Goal: Transaction & Acquisition: Purchase product/service

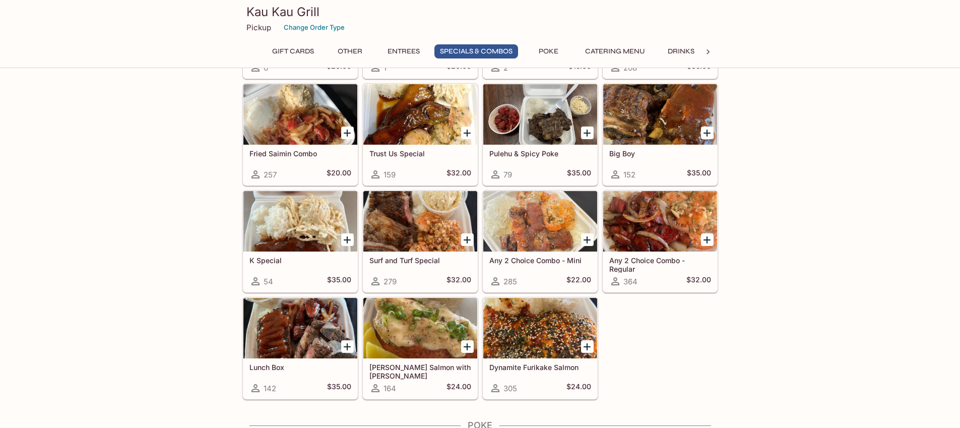
scroll to position [1117, 0]
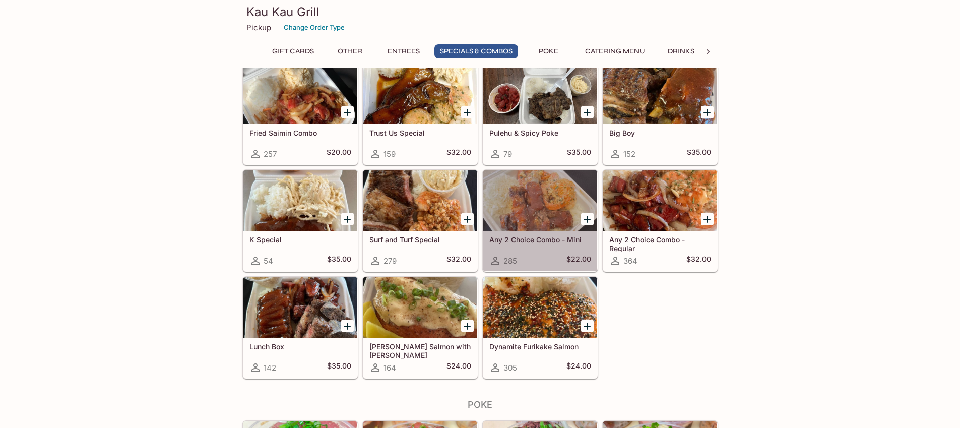
click at [512, 221] on div at bounding box center [540, 200] width 114 height 60
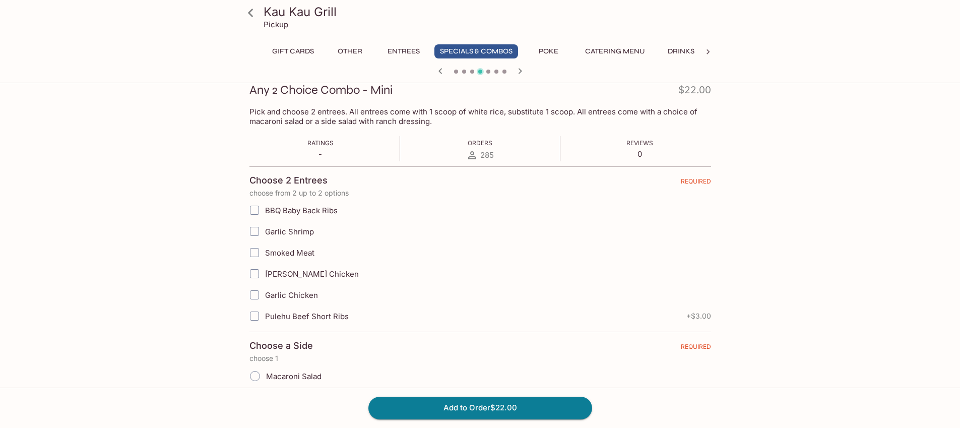
scroll to position [153, 0]
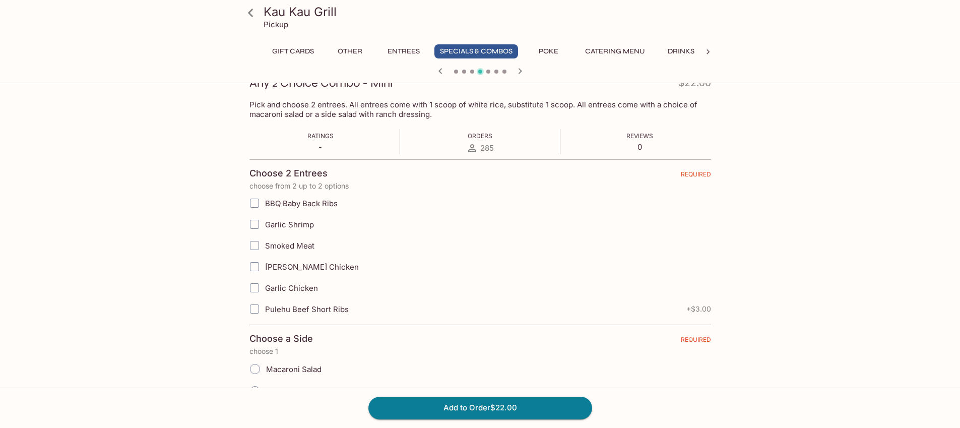
click at [255, 227] on input "Garlic Shrimp" at bounding box center [254, 224] width 20 height 20
checkbox input "true"
click at [253, 244] on input "Smoked Meat" at bounding box center [254, 245] width 20 height 20
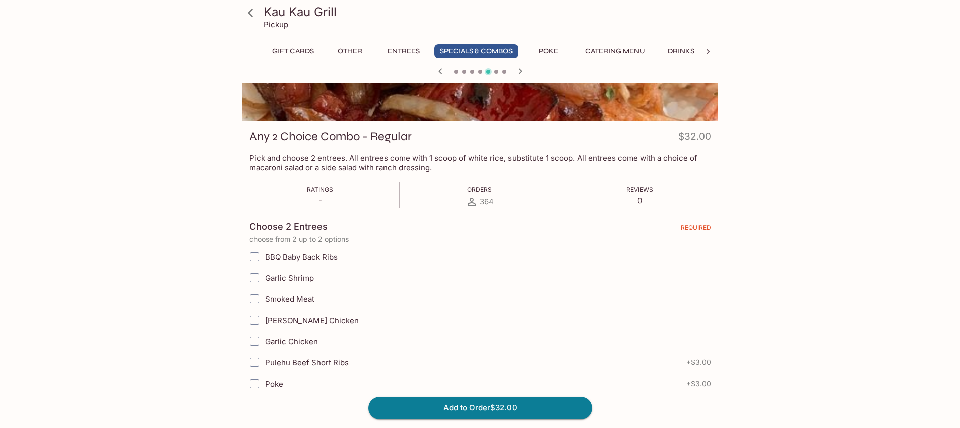
scroll to position [160, 0]
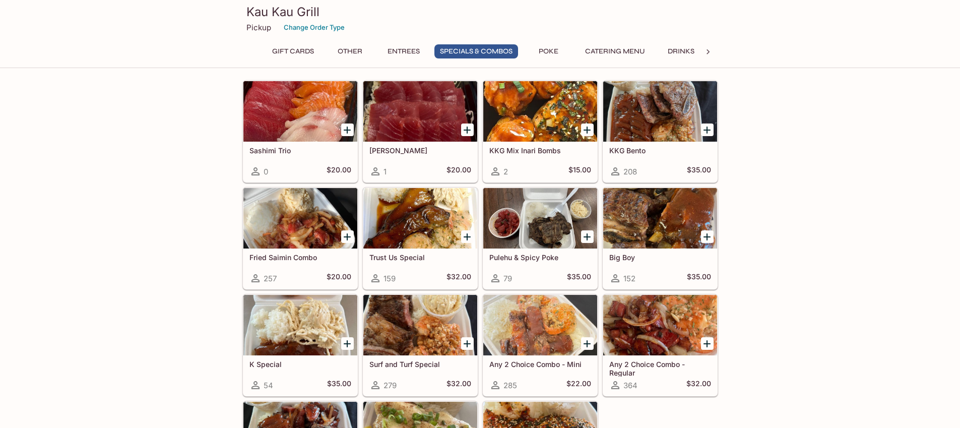
scroll to position [1061, 0]
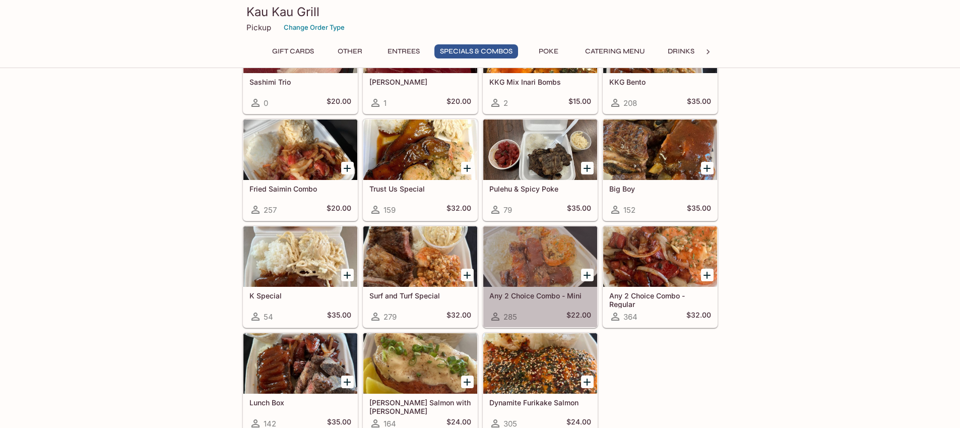
click at [540, 275] on div at bounding box center [540, 256] width 114 height 60
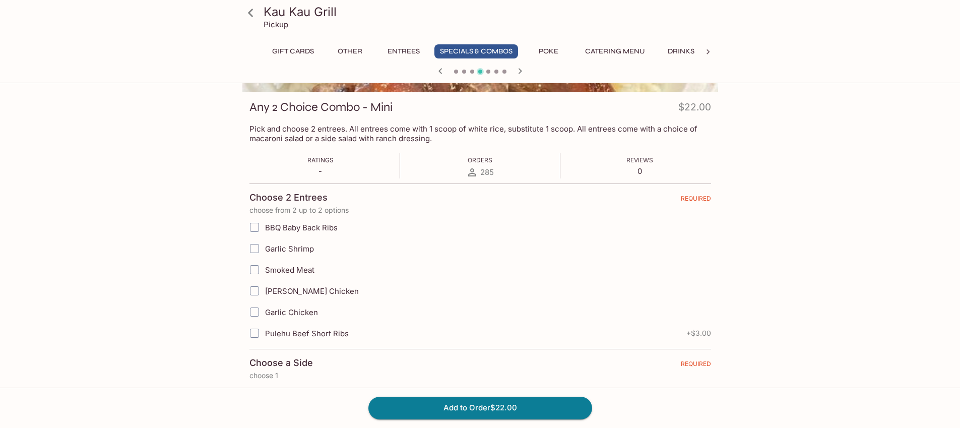
scroll to position [194, 0]
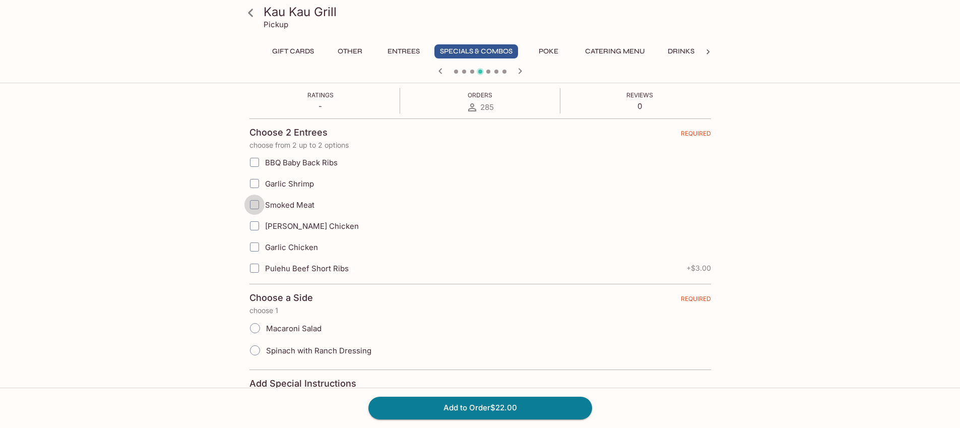
click at [255, 203] on input "Smoked Meat" at bounding box center [254, 205] width 20 height 20
checkbox input "true"
click at [254, 182] on input "Garlic Shrimp" at bounding box center [254, 183] width 20 height 20
checkbox input "true"
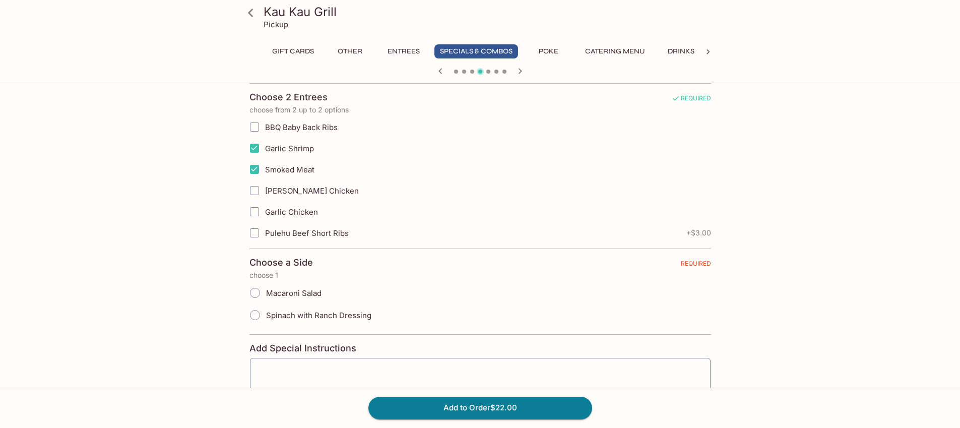
scroll to position [246, 0]
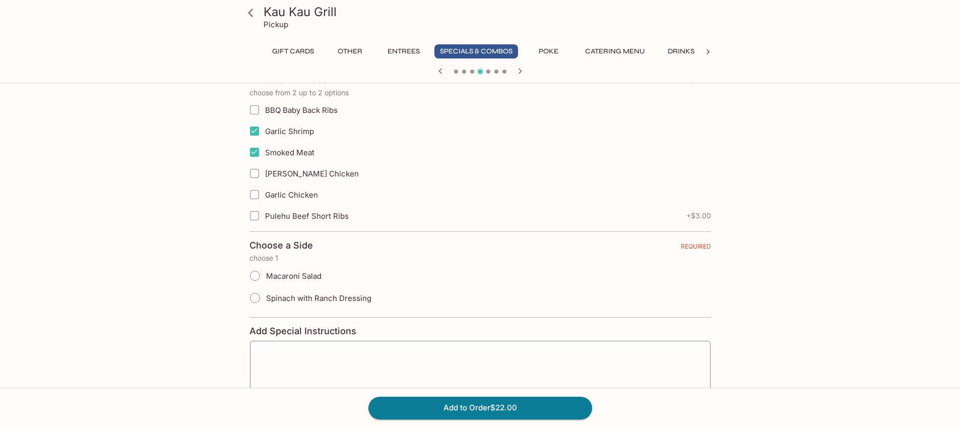
click at [253, 275] on input "Macaroni Salad" at bounding box center [254, 275] width 21 height 21
radio input "true"
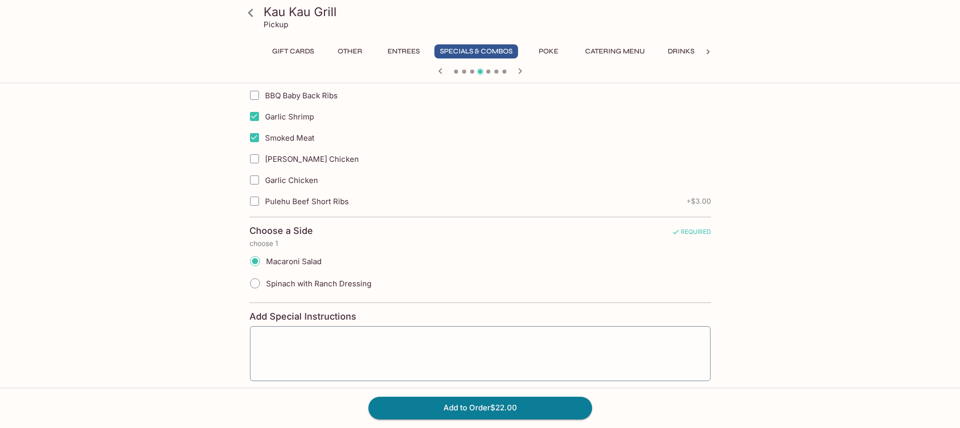
scroll to position [330, 0]
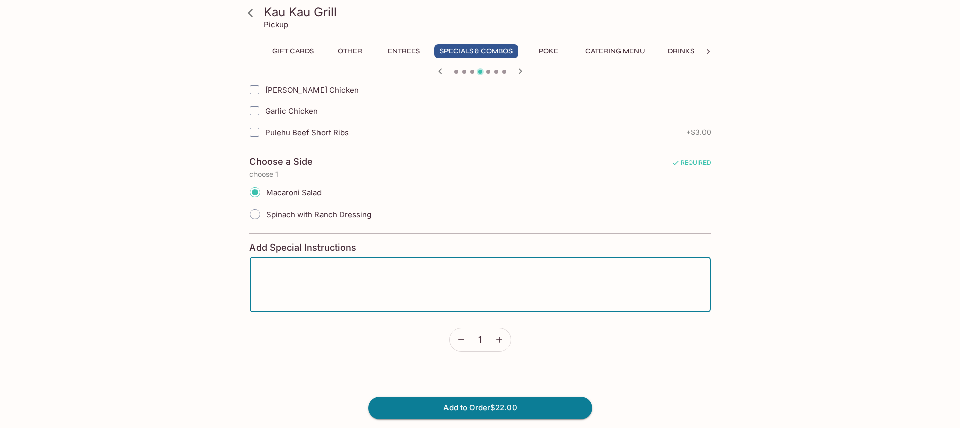
click at [327, 290] on textarea at bounding box center [480, 284] width 446 height 38
type textarea "Chopsticks please"
click at [477, 408] on button "Add to Order $22.00" at bounding box center [480, 408] width 224 height 22
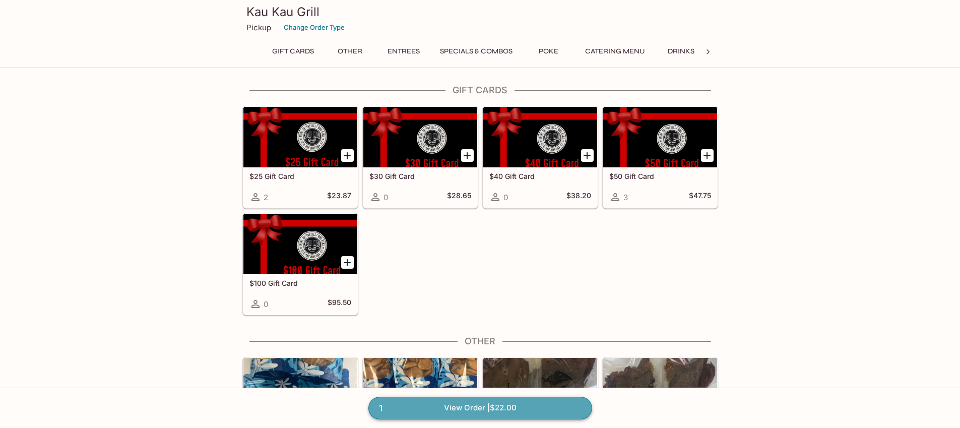
click at [532, 407] on link "1 View Order | $22.00" at bounding box center [480, 408] width 224 height 22
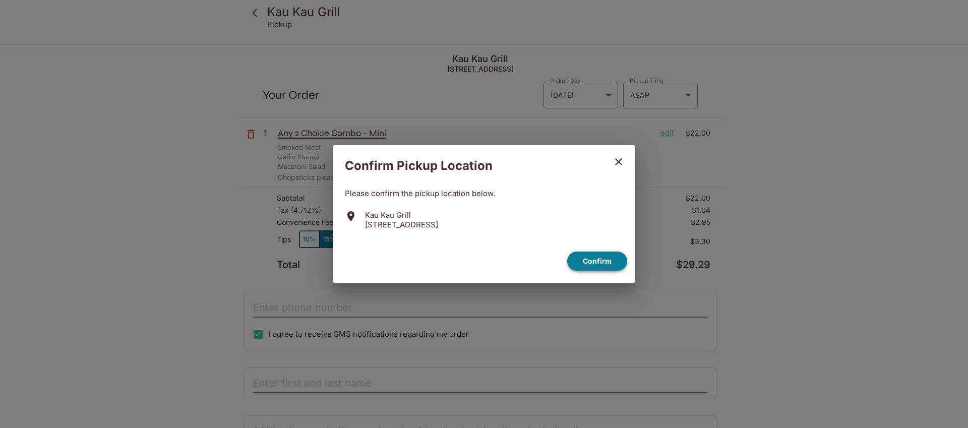
click at [600, 262] on button "Confirm" at bounding box center [597, 261] width 60 height 20
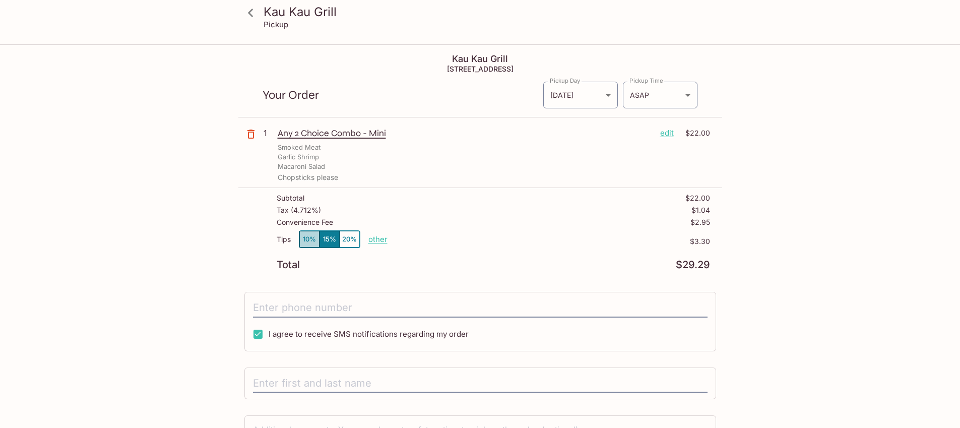
click at [310, 242] on button "10%" at bounding box center [309, 239] width 20 height 17
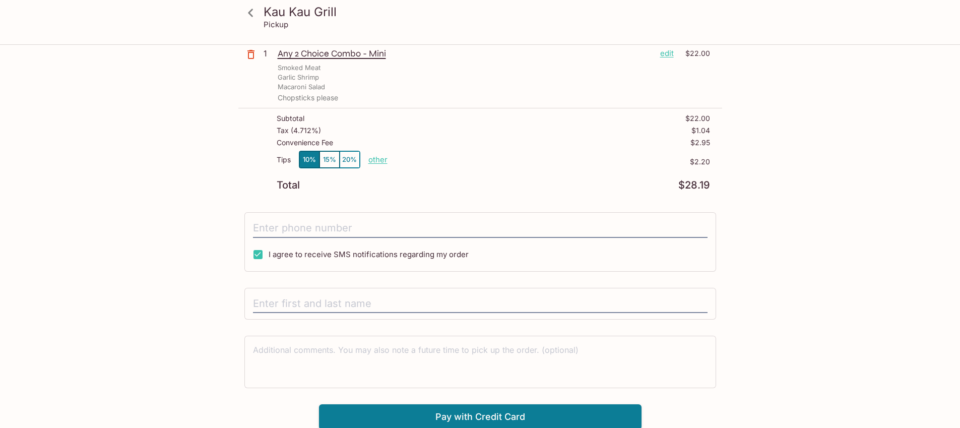
scroll to position [81, 0]
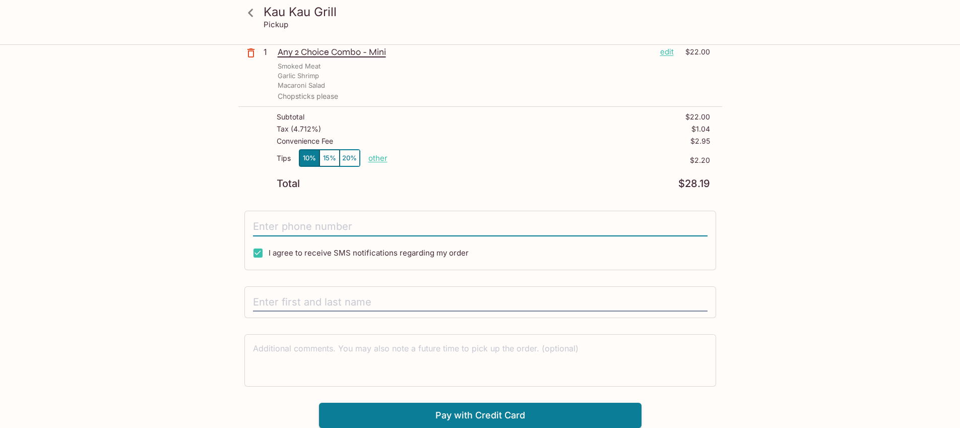
click at [399, 225] on input "tel" at bounding box center [480, 226] width 455 height 19
type input "[PHONE_NUMBER]"
click at [400, 300] on input "text" at bounding box center [480, 302] width 455 height 19
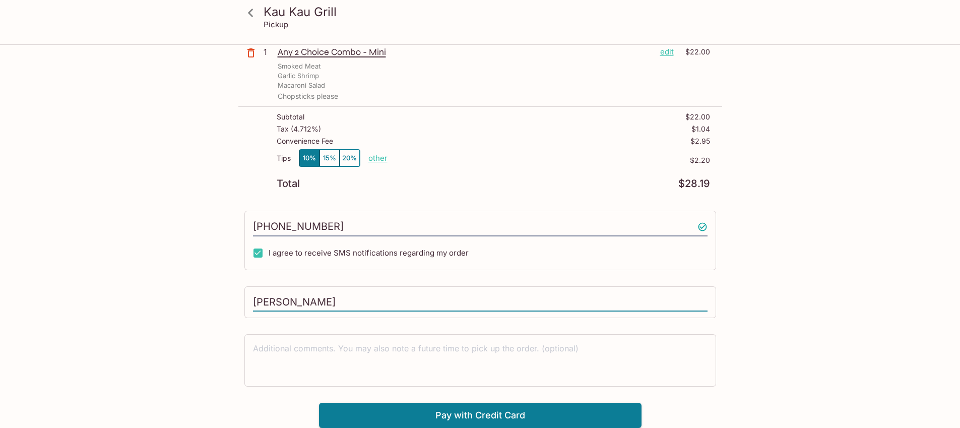
type input "J"
type input "[PERSON_NAME]"
click at [512, 418] on button "Pay with Credit Card" at bounding box center [480, 415] width 323 height 25
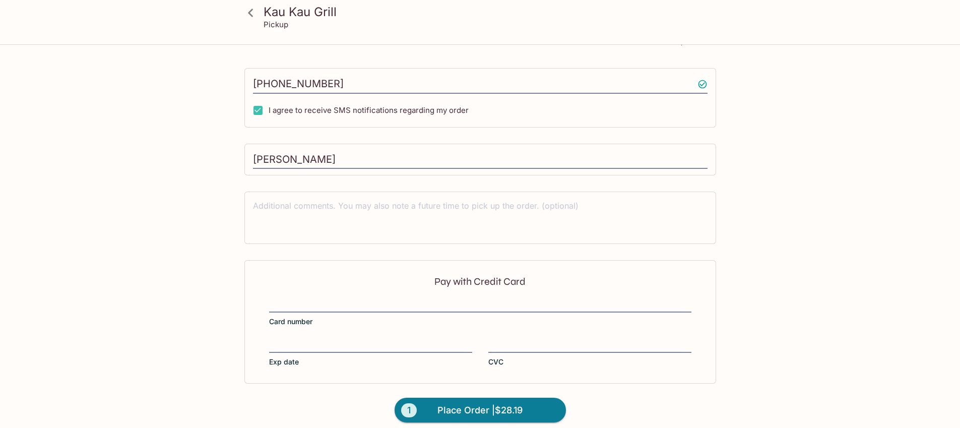
scroll to position [232, 0]
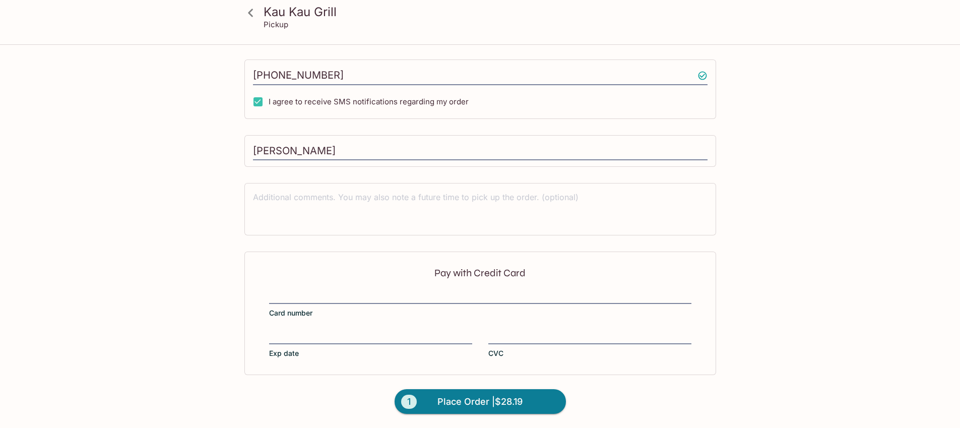
click at [521, 330] on div at bounding box center [589, 337] width 203 height 14
click at [521, 331] on input "CVC" at bounding box center [589, 331] width 203 height 1
click at [789, 327] on div "Kau Kau Grill Pickup Kau Kau Grill [STREET_ADDRESS] Your Order Pickup Day [DATE…" at bounding box center [480, 120] width 645 height 615
click at [520, 404] on span "Place Order | $28.19" at bounding box center [479, 402] width 85 height 16
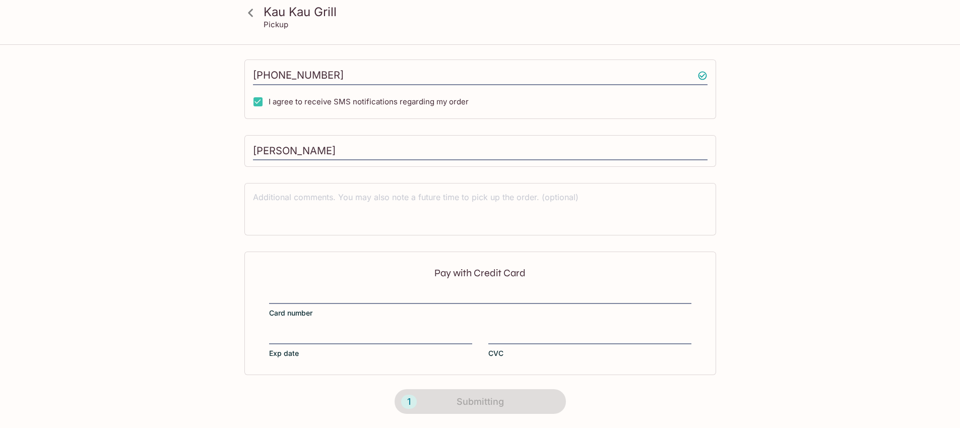
scroll to position [157, 0]
